Goal: Find specific page/section: Find specific page/section

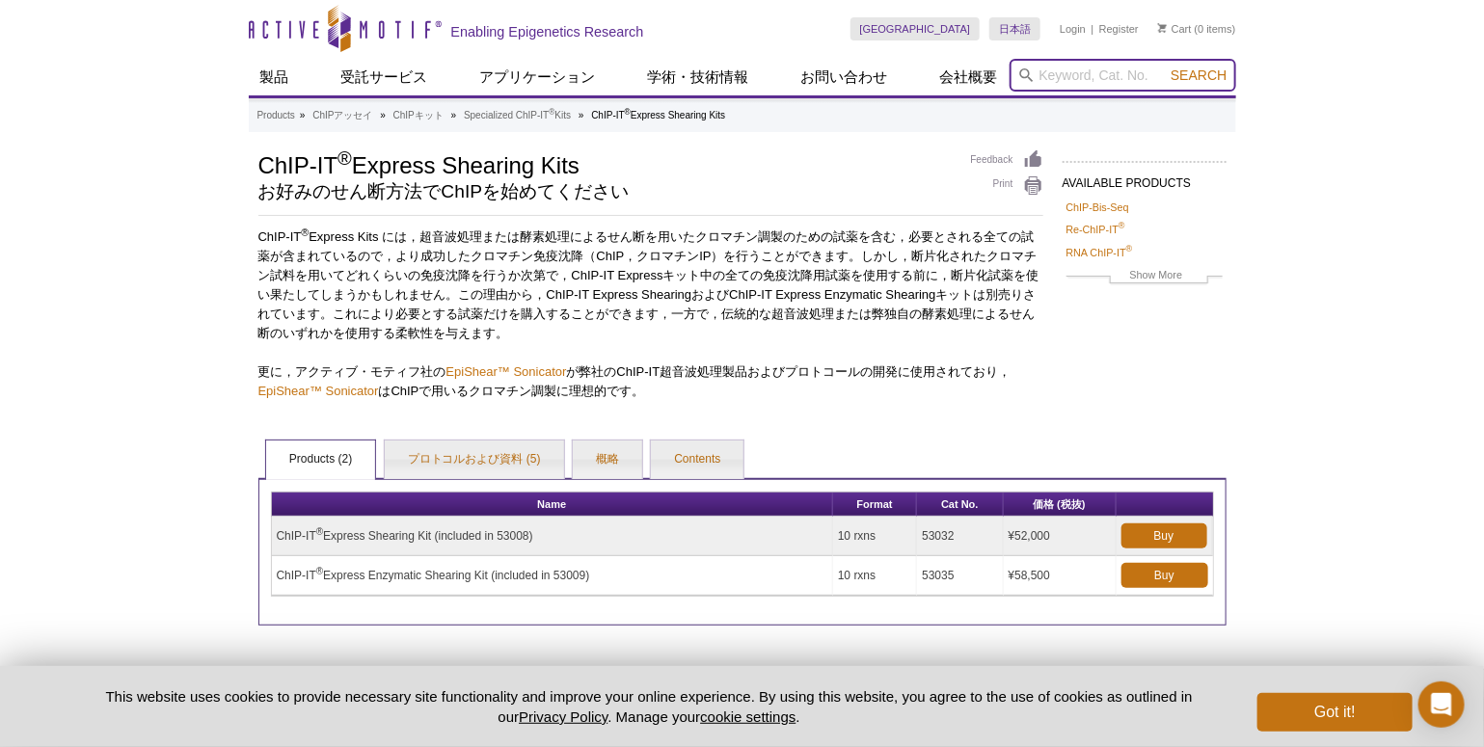
click at [1042, 84] on input "search" at bounding box center [1123, 75] width 227 height 33
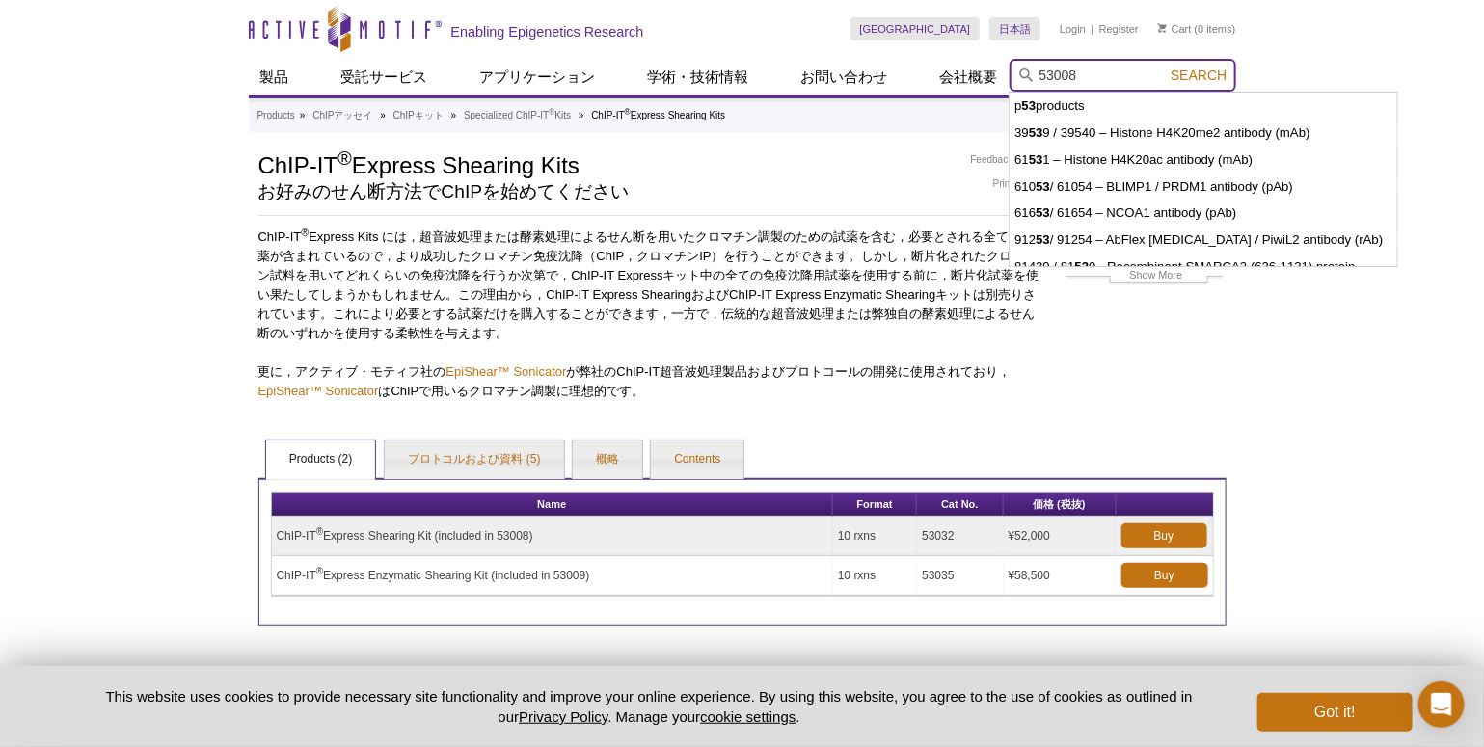
type input "53008"
click at [1165, 67] on button "Search" at bounding box center [1198, 75] width 67 height 17
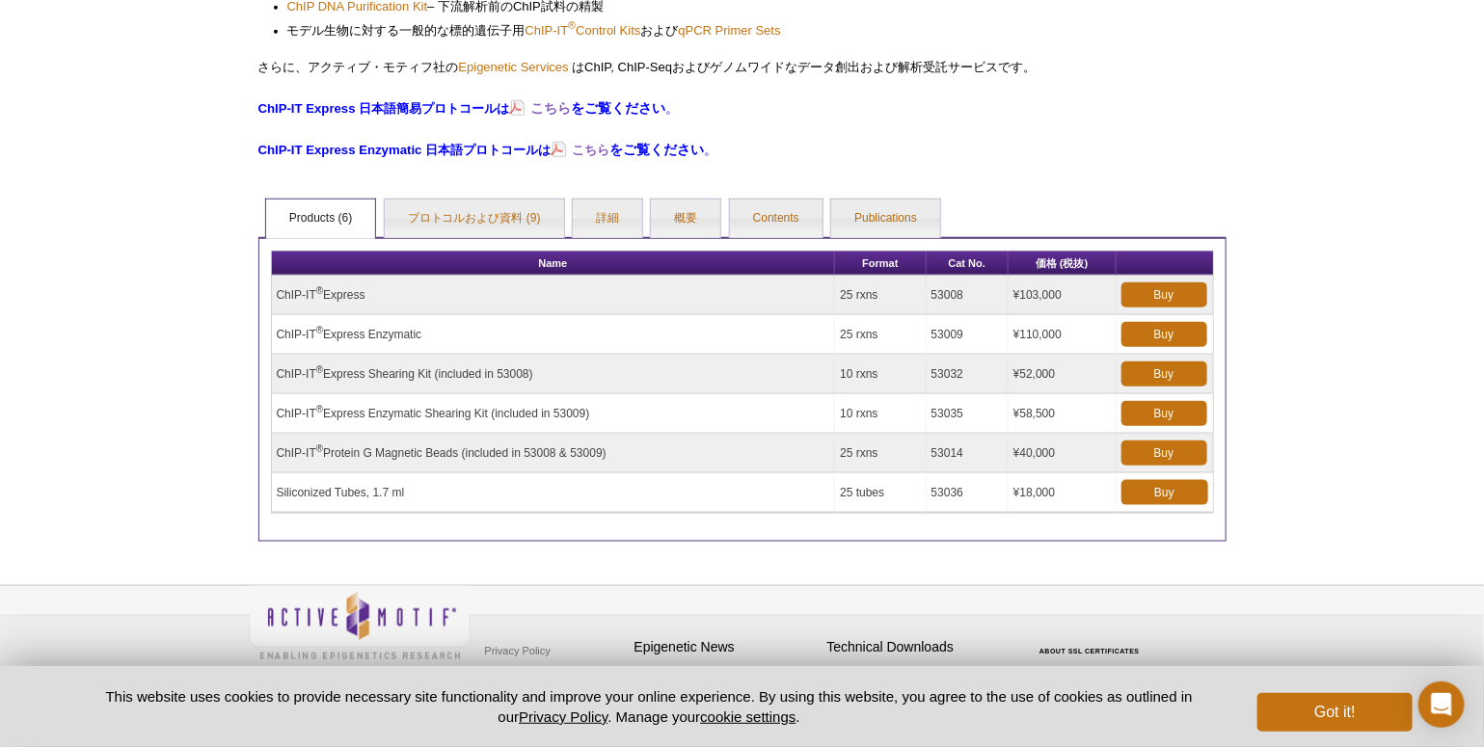
scroll to position [702, 0]
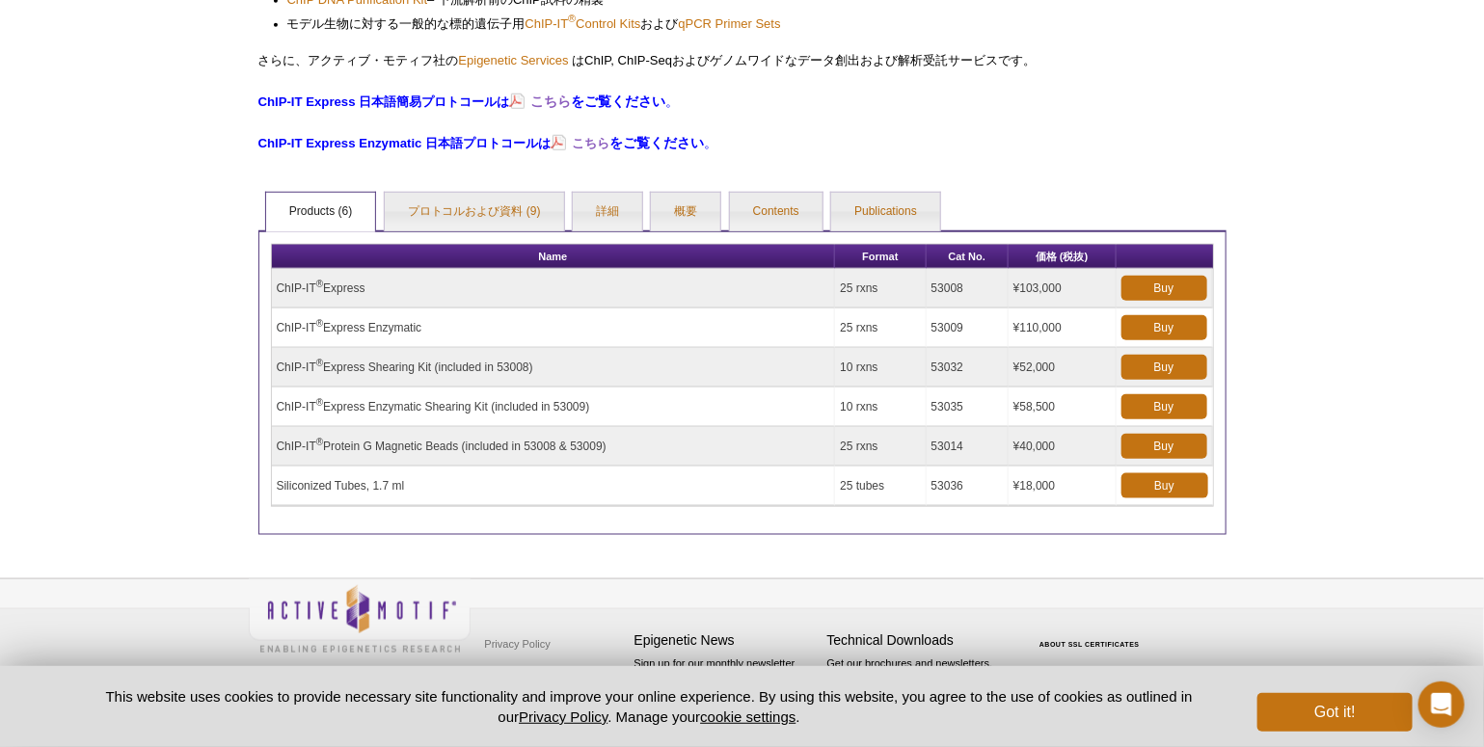
drag, startPoint x: 371, startPoint y: 289, endPoint x: 277, endPoint y: 289, distance: 94.5
click at [277, 289] on td "ChIP-IT ® Express" at bounding box center [554, 289] width 564 height 40
click at [37, 192] on div "Active Motif Logo Enabling Epigenetics Research 0 Search Skip to content Active…" at bounding box center [742, 22] width 1484 height 1449
click at [1447, 217] on div "Active Motif Logo Enabling Epigenetics Research 0 Search Skip to content Active…" at bounding box center [742, 22] width 1484 height 1449
